Goal: Information Seeking & Learning: Learn about a topic

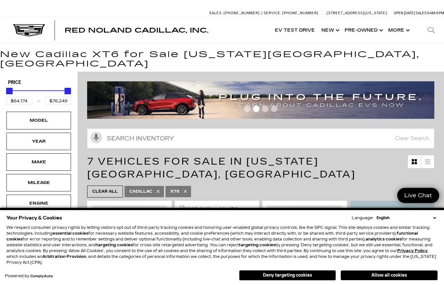
click at [369, 28] on link "Show Pre-Owned" at bounding box center [364, 30] width 44 height 26
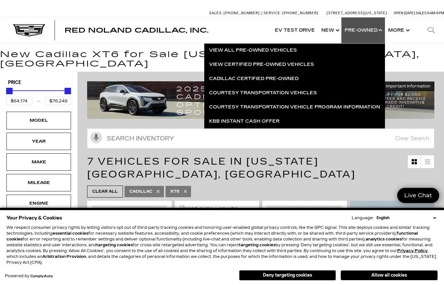
click at [294, 63] on link "View Certified Pre-Owned Vehicles" at bounding box center [294, 64] width 181 height 14
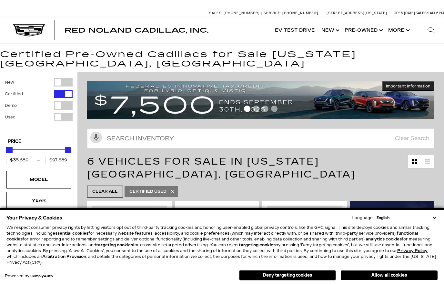
click at [307, 276] on button "Deny targeting cookies" at bounding box center [287, 275] width 97 height 10
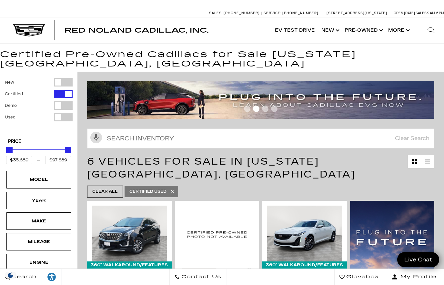
click at [335, 29] on link "Show New" at bounding box center [329, 30] width 23 height 26
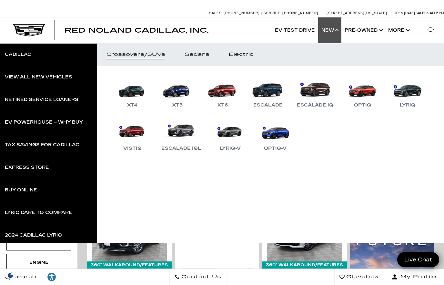
click at [394, 35] on button "Show More" at bounding box center [398, 30] width 27 height 26
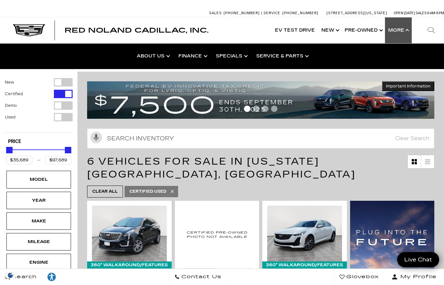
click at [0, 0] on link "Specials" at bounding box center [0, 0] width 0 height 0
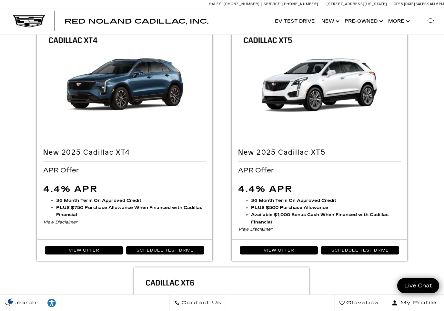
scroll to position [778, 0]
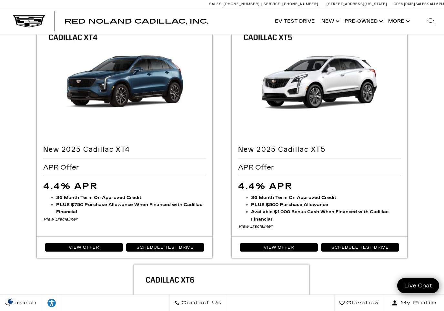
click at [97, 247] on link "View Offer" at bounding box center [84, 247] width 78 height 8
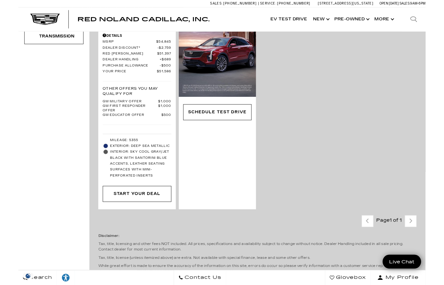
scroll to position [253, 0]
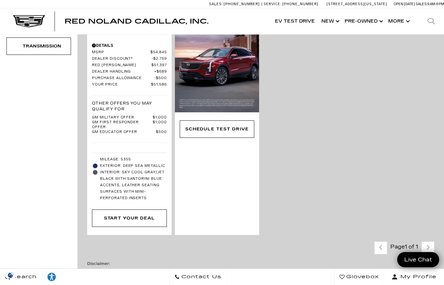
click at [157, 210] on div "Start Your Deal" at bounding box center [129, 218] width 75 height 17
